Goal: Information Seeking & Learning: Learn about a topic

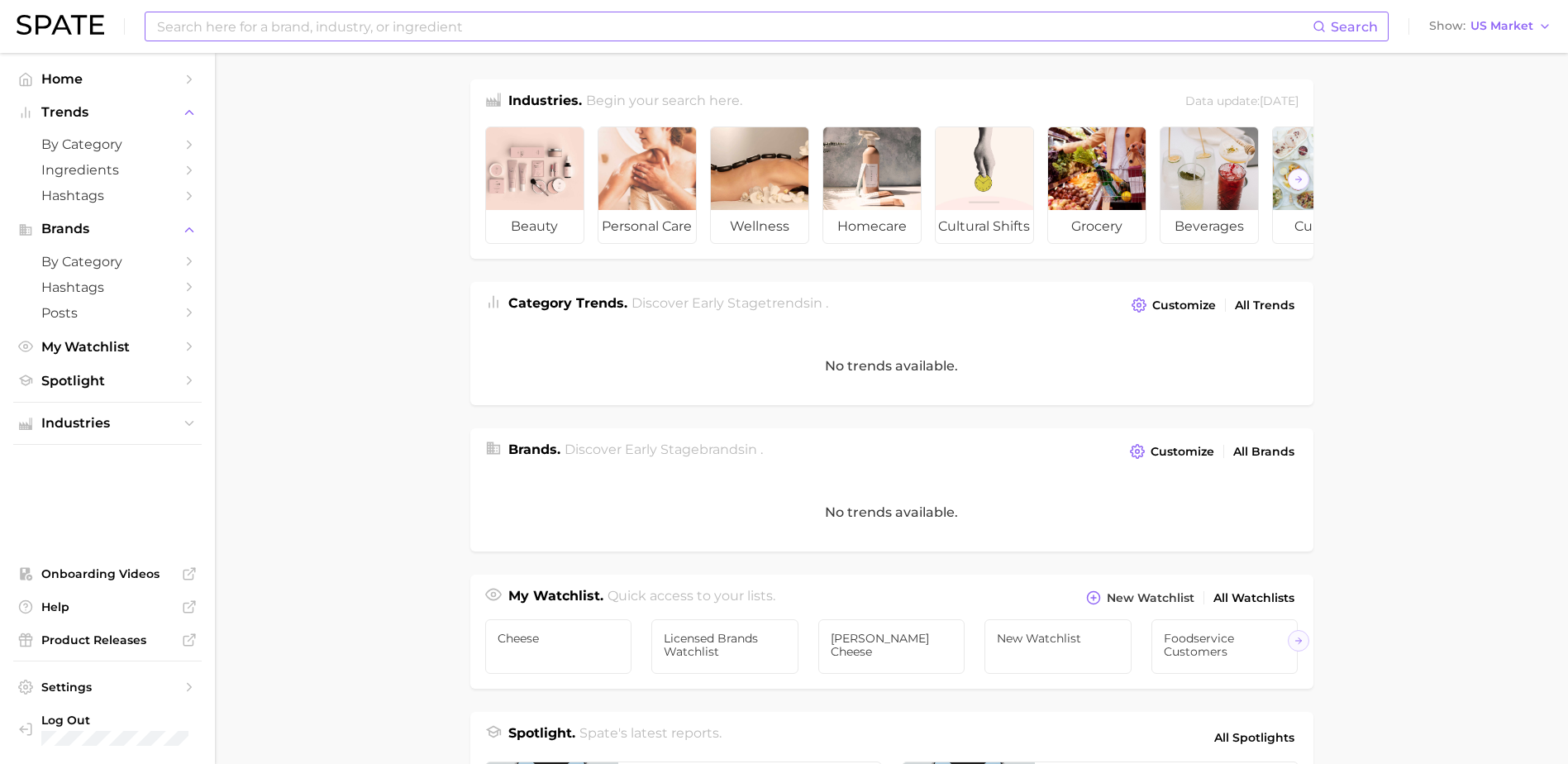
click at [255, 34] on input at bounding box center [734, 27] width 1157 height 28
type input "animal based routine"
drag, startPoint x: 310, startPoint y: 29, endPoint x: -3, endPoint y: 40, distance: 313.2
click at [0, 40] on html "animal based routine Search No results for " animal based routine " Suggest Sho…" at bounding box center [784, 382] width 1568 height 764
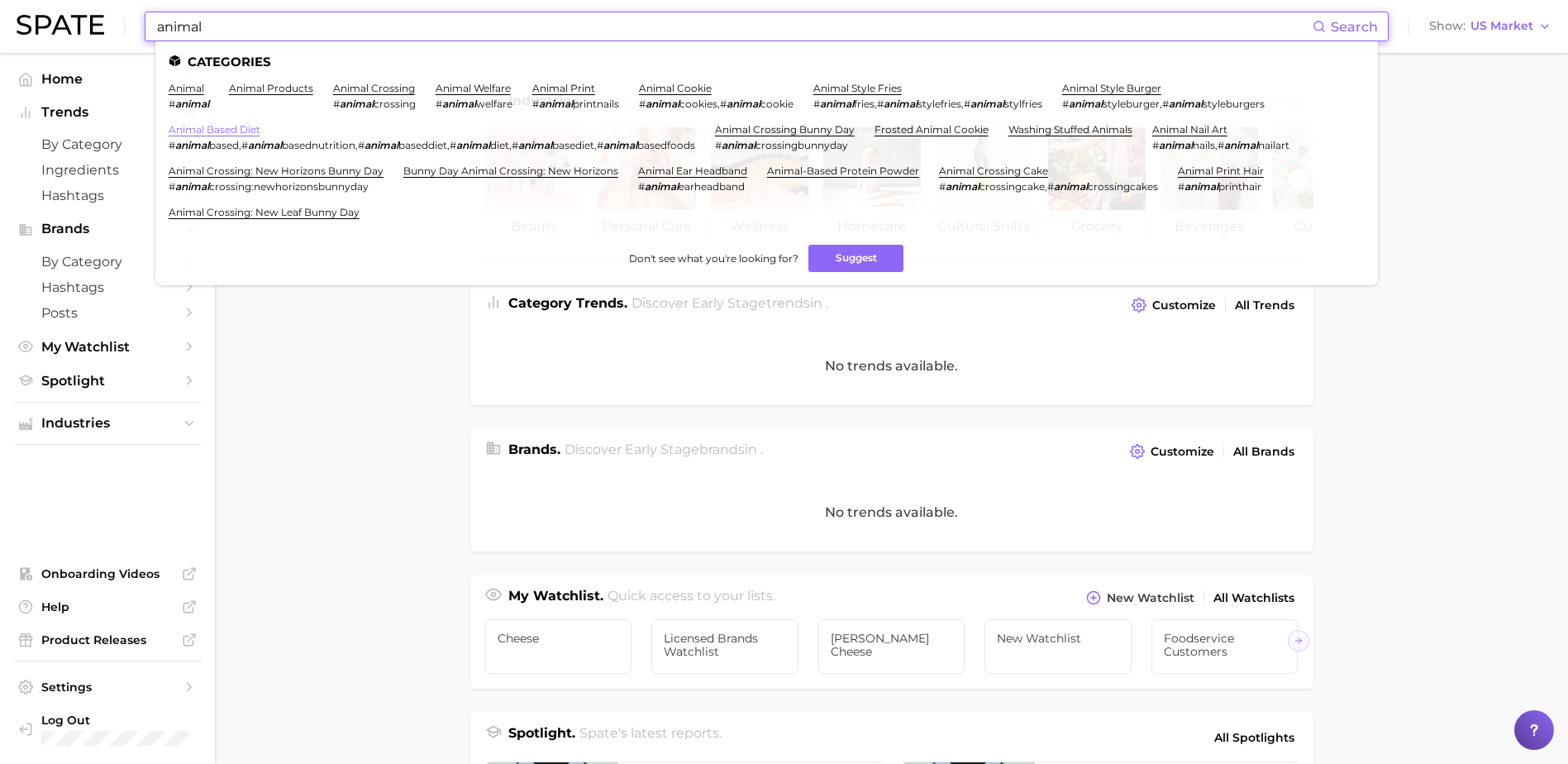
type input "animal"
click at [209, 129] on link "animal based diet" at bounding box center [214, 129] width 92 height 13
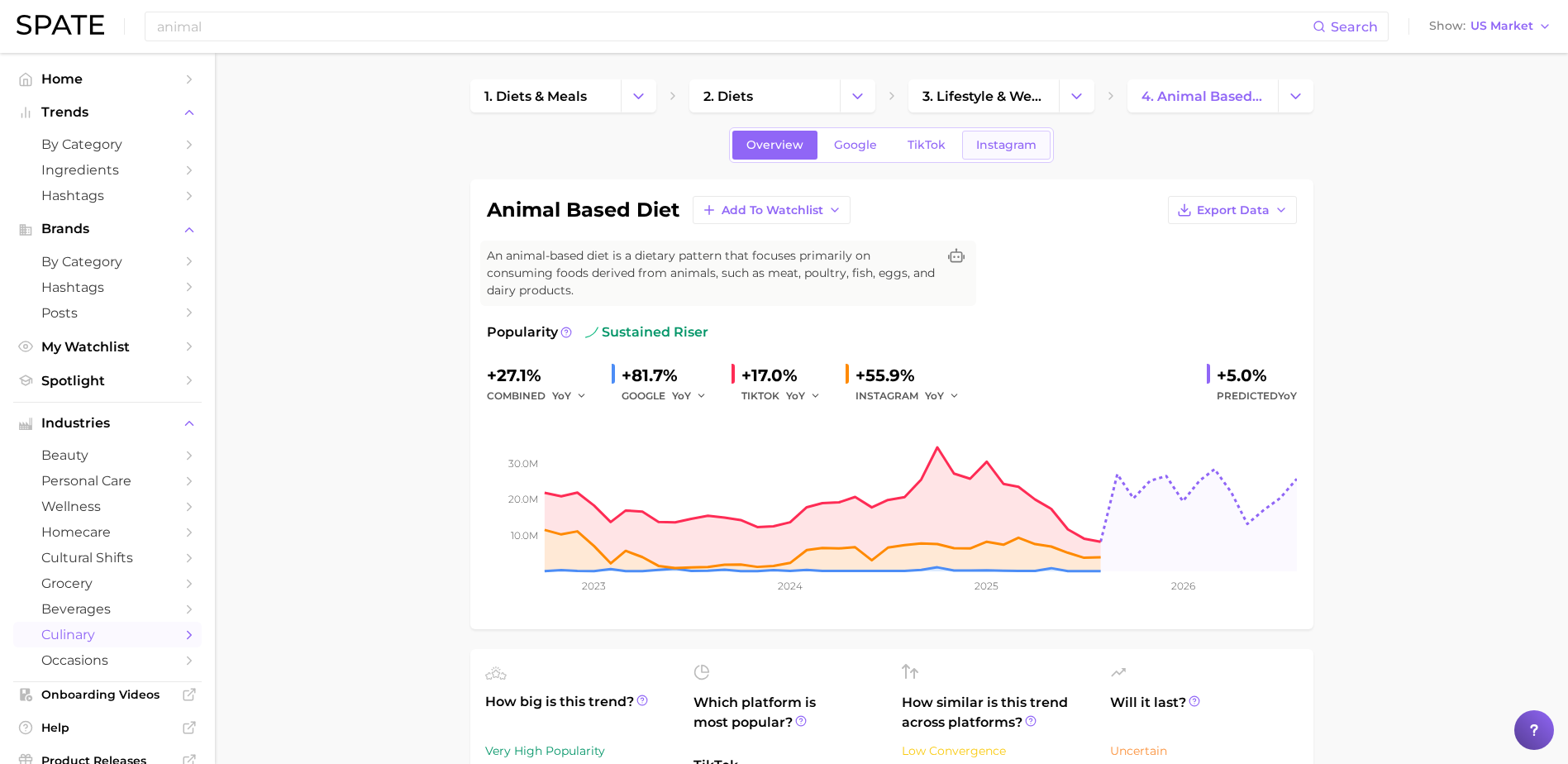
click at [987, 149] on span "Instagram" at bounding box center [1006, 144] width 60 height 14
